Goal: Information Seeking & Learning: Learn about a topic

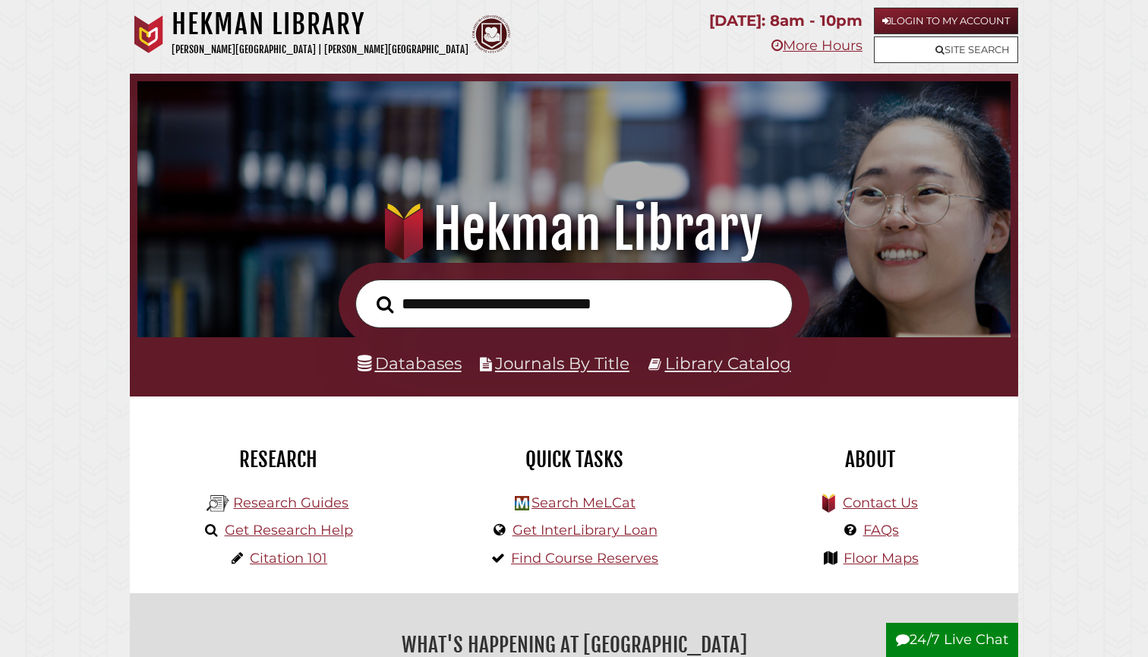
scroll to position [289, 866]
click at [405, 355] on link "Databases" at bounding box center [410, 363] width 104 height 20
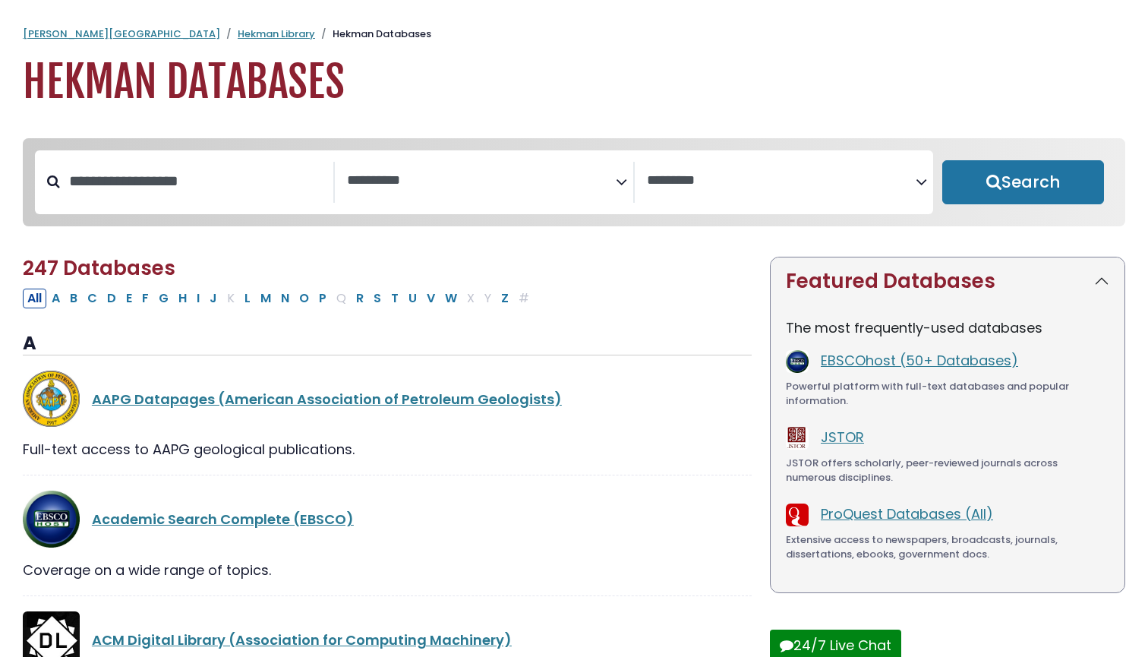
select select "Database Subject Filter"
select select "Database Vendors Filter"
click at [446, 184] on textarea "Search" at bounding box center [481, 181] width 269 height 16
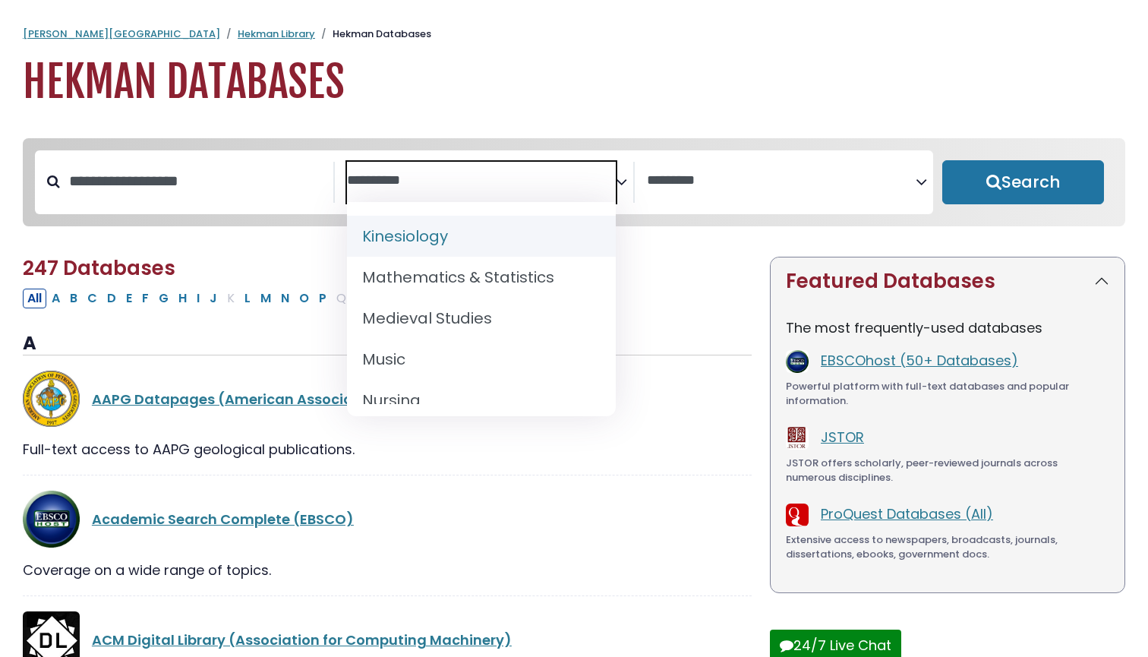
scroll to position [1076, 0]
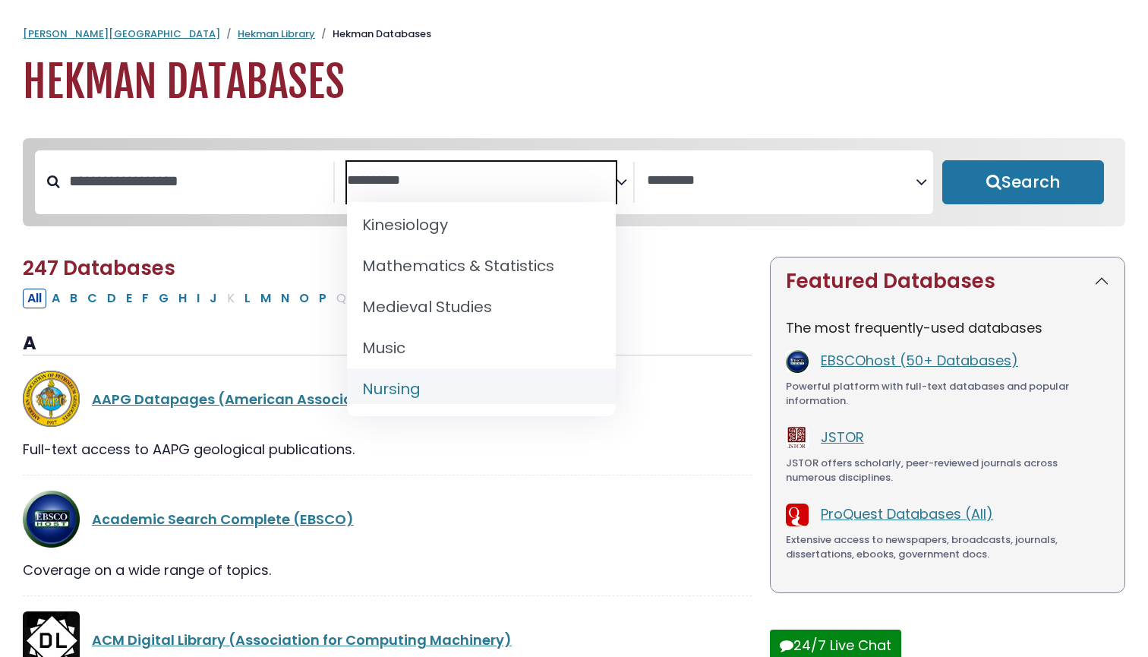
select select "*****"
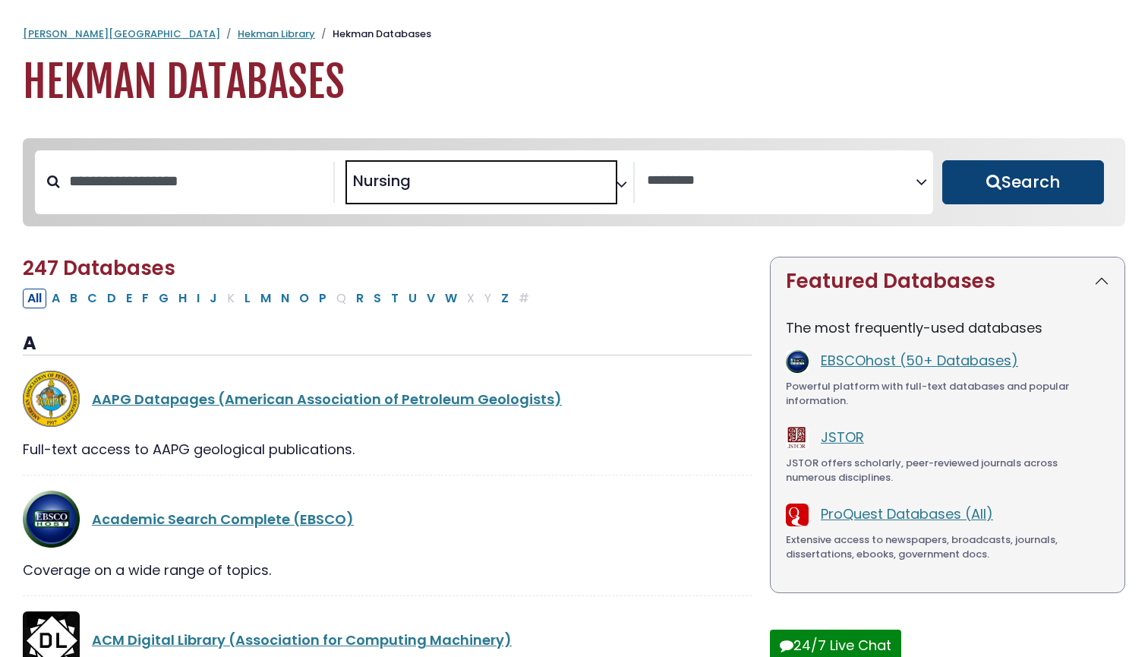
click at [995, 193] on button "Search" at bounding box center [1023, 182] width 162 height 44
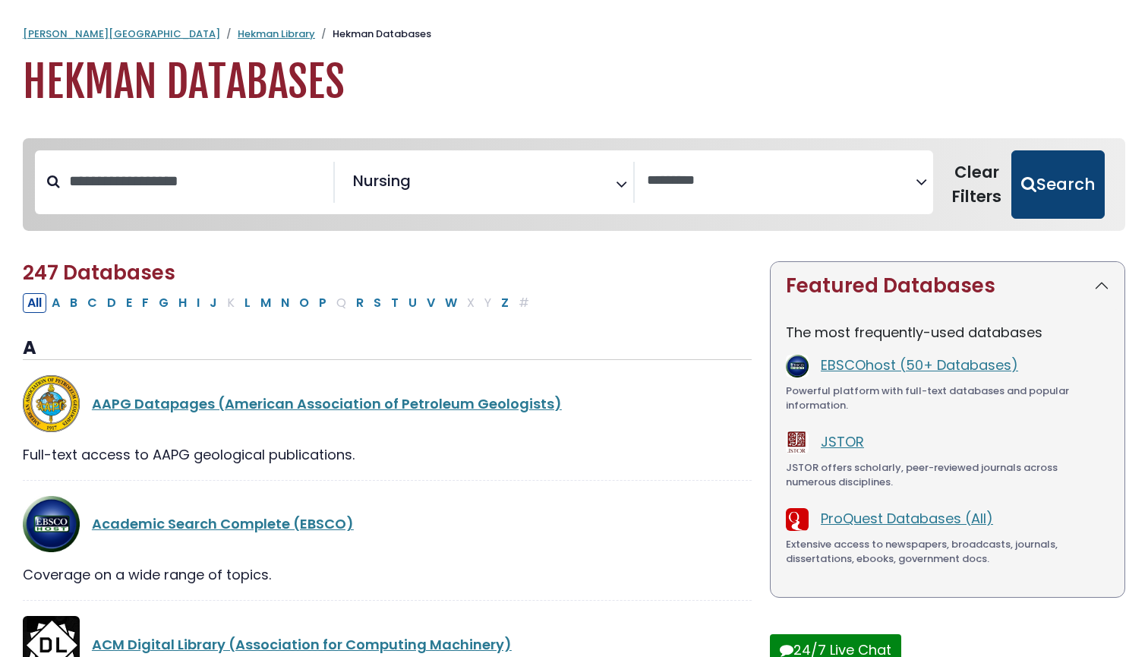
select select "Database Vendors Filter"
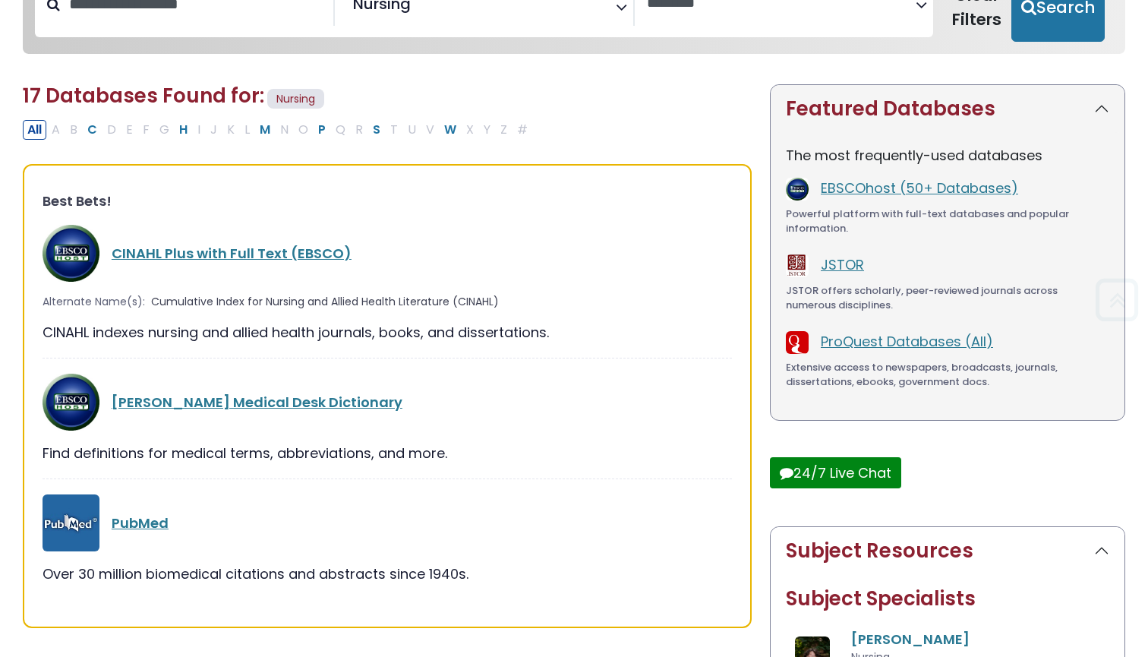
scroll to position [212, 0]
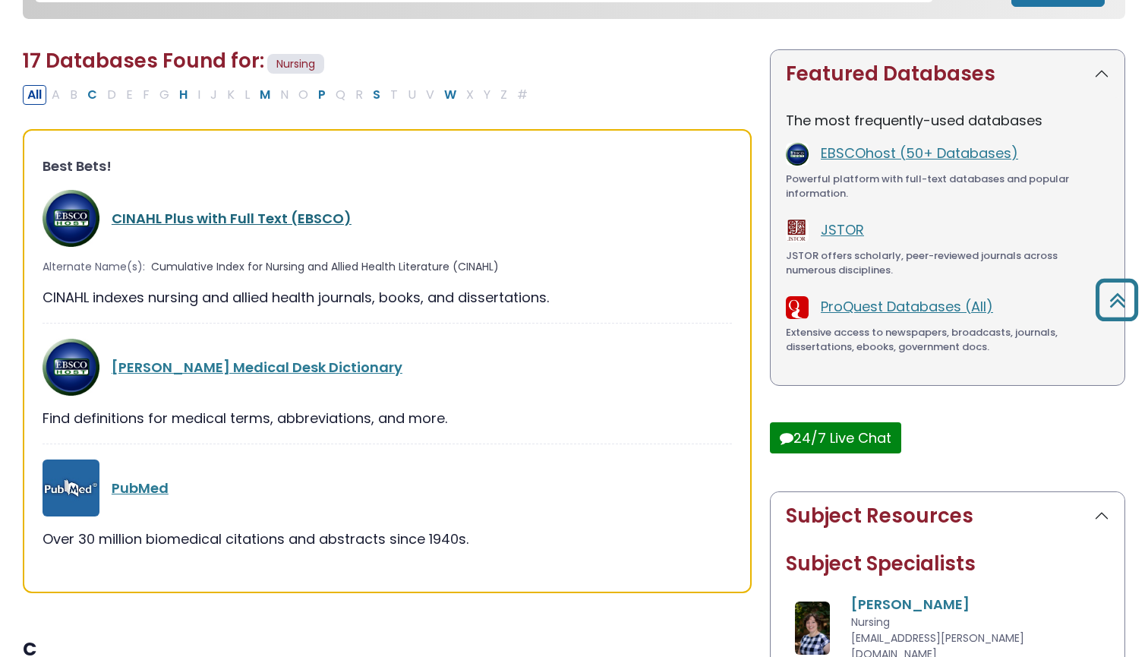
click at [307, 216] on link "CINAHL Plus with Full Text (EBSCO)" at bounding box center [232, 218] width 240 height 19
